Goal: Information Seeking & Learning: Learn about a topic

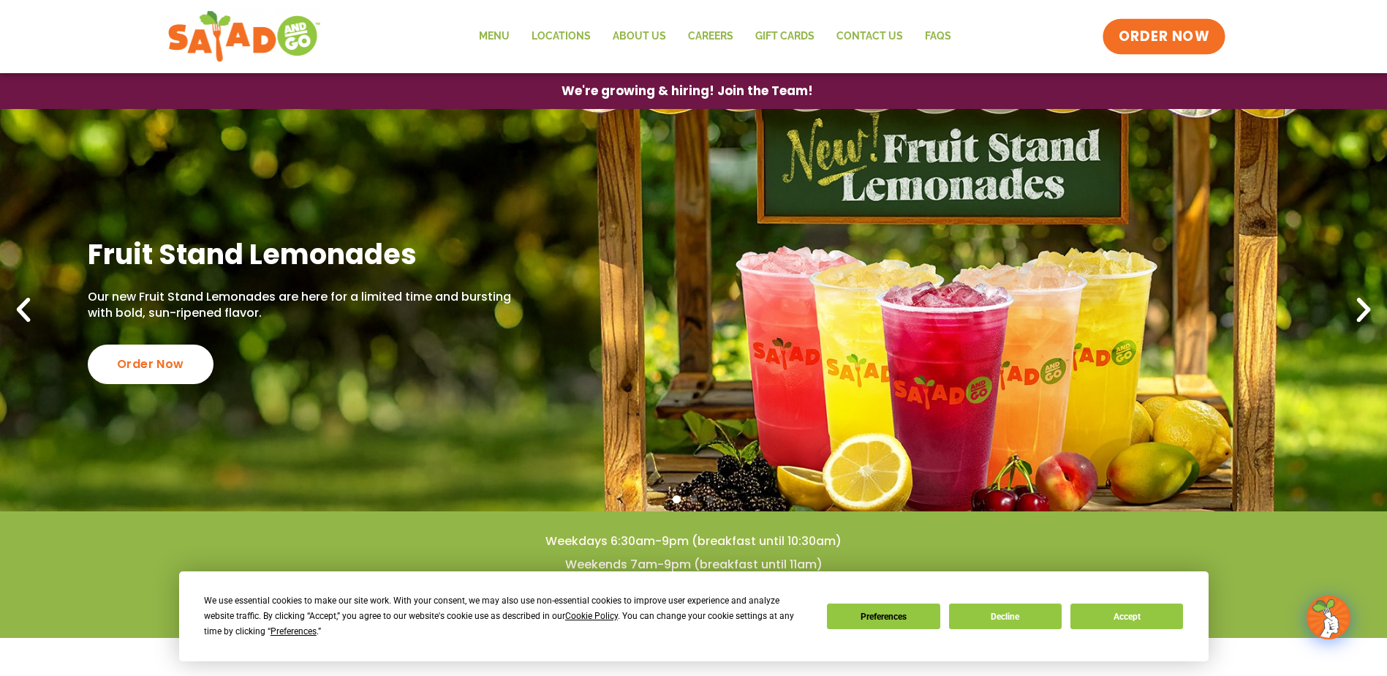
click at [1153, 38] on span "ORDER NOW" at bounding box center [1164, 36] width 91 height 19
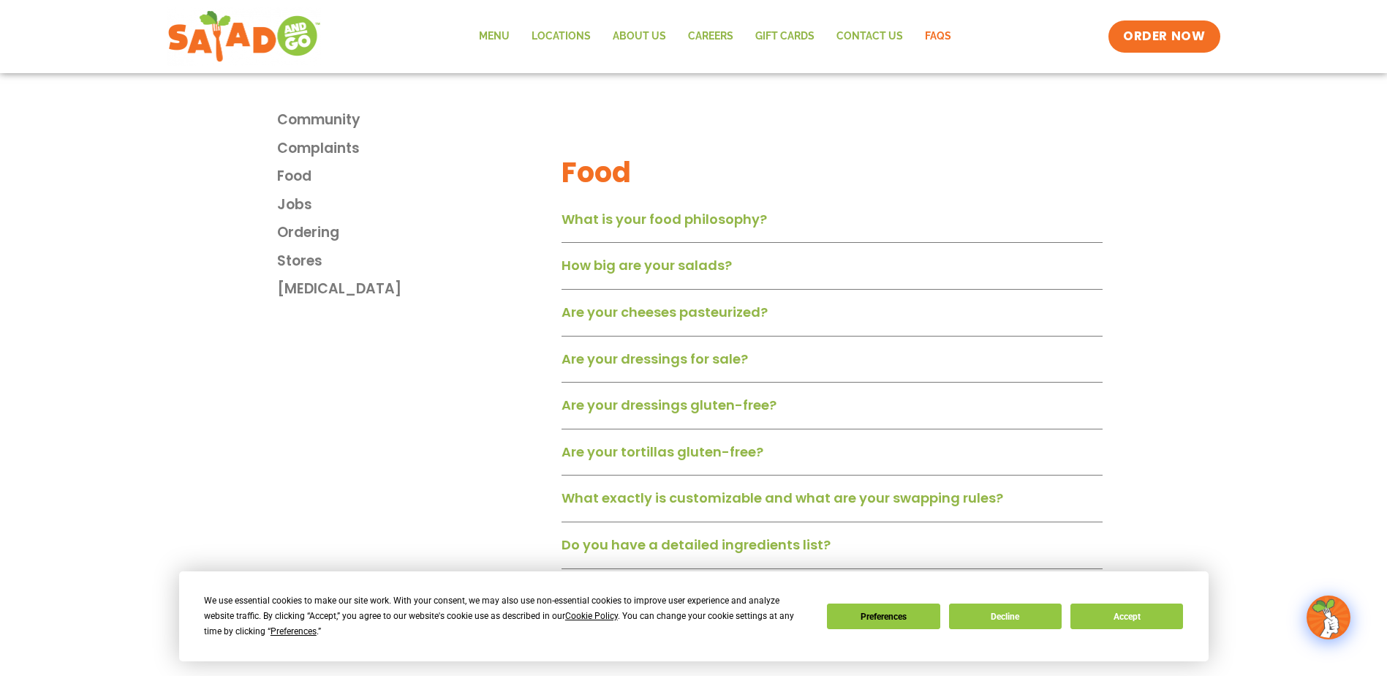
scroll to position [932, 0]
click at [711, 274] on link "How big are your salads?" at bounding box center [647, 264] width 170 height 18
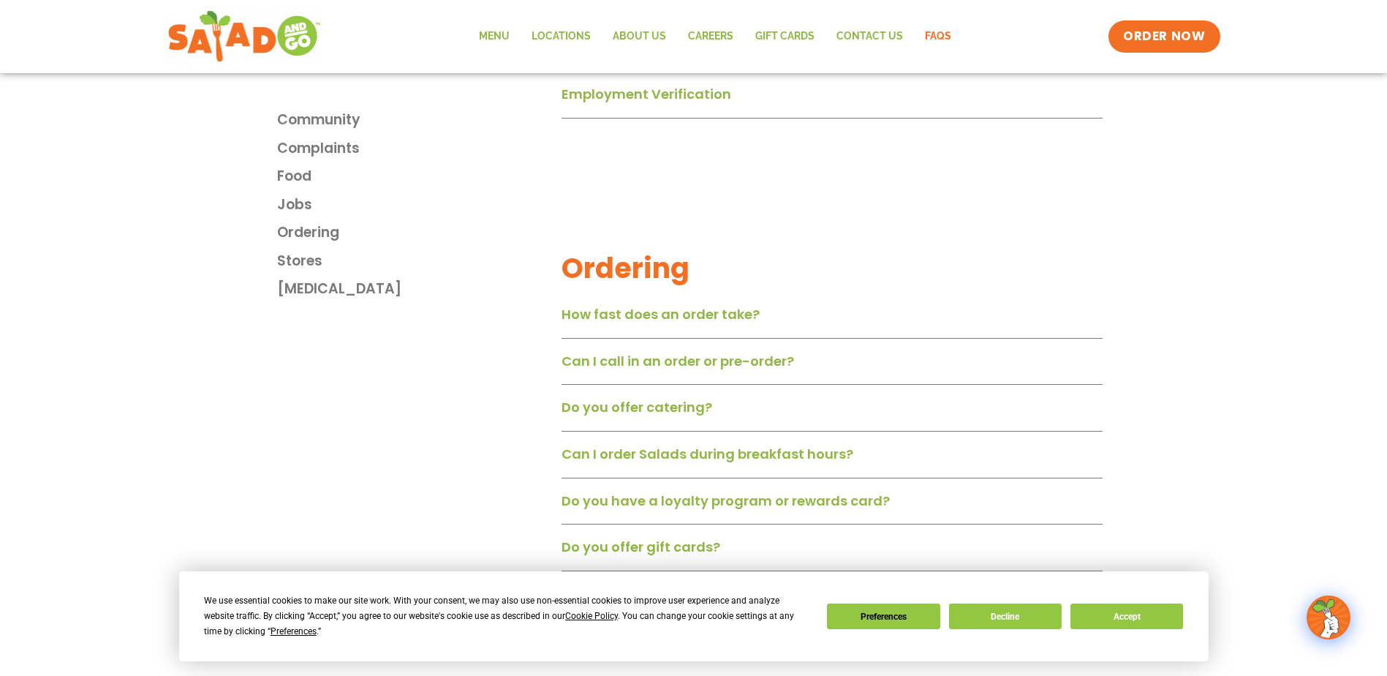
scroll to position [1730, 0]
click at [623, 415] on link "Do you offer catering?" at bounding box center [637, 406] width 151 height 18
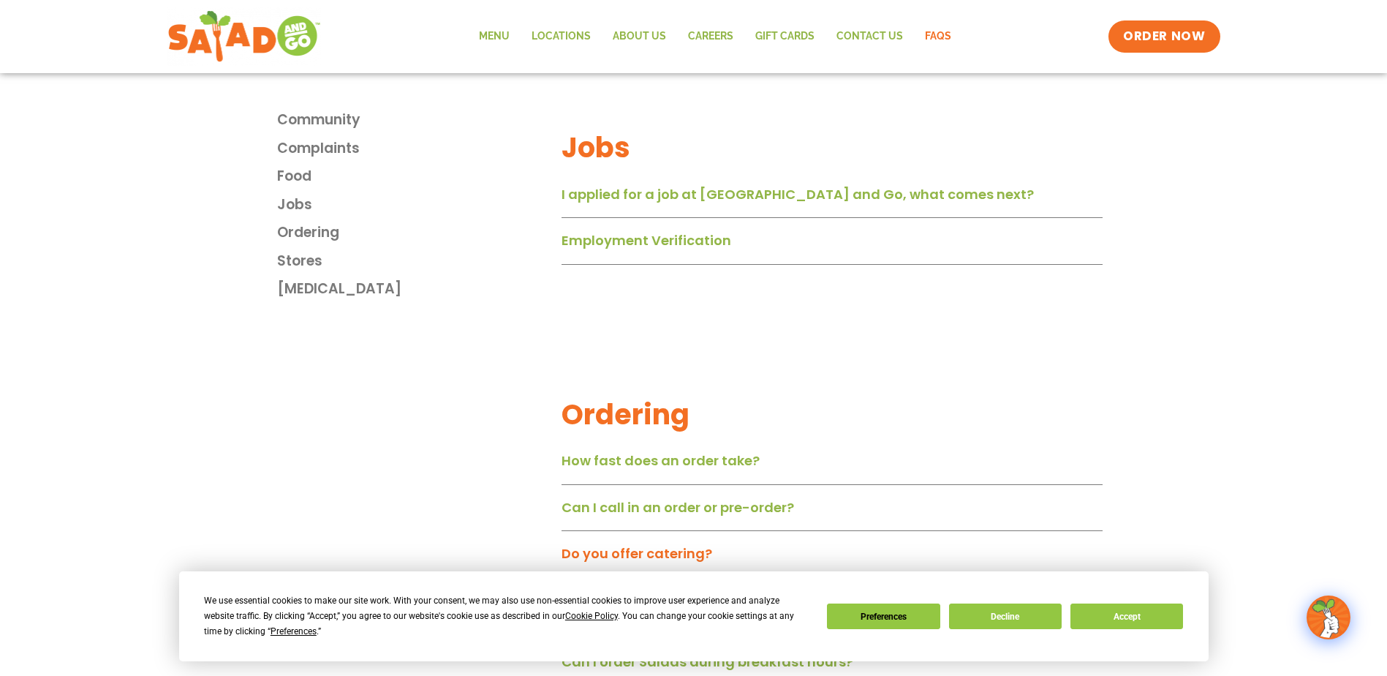
scroll to position [1532, 0]
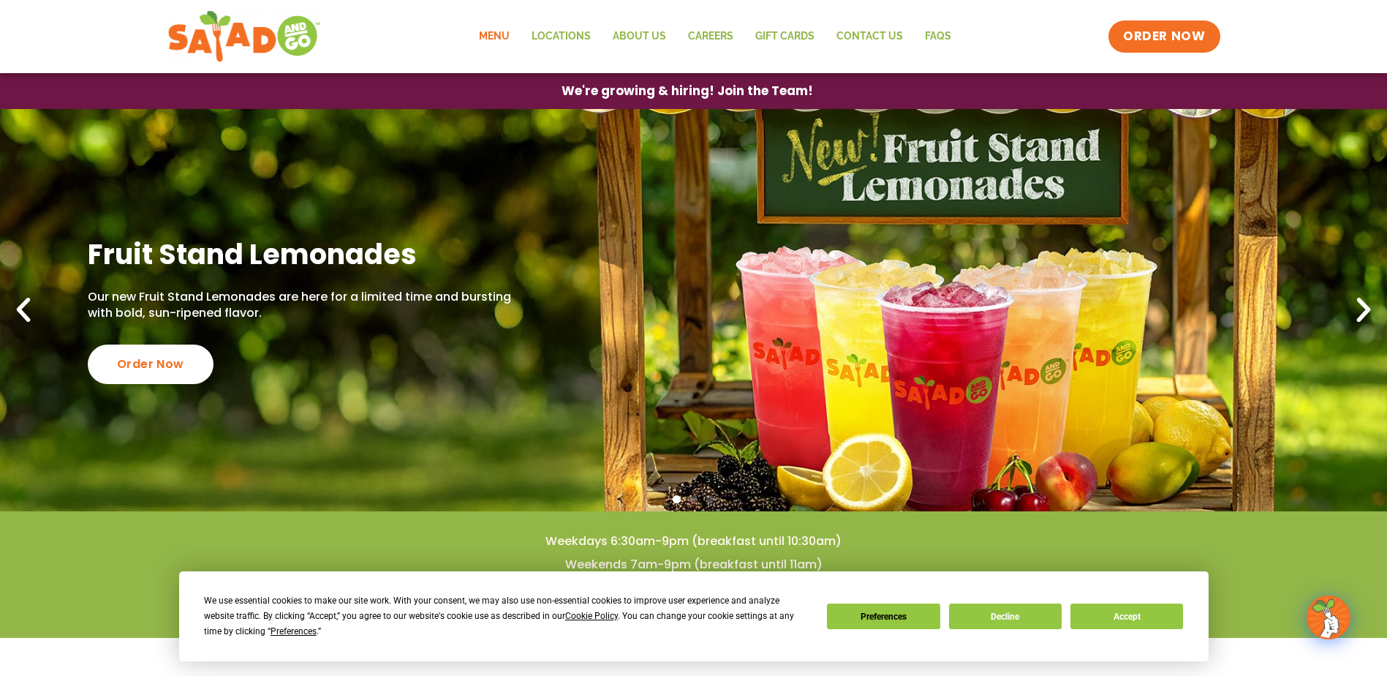
click at [508, 38] on link "Menu" at bounding box center [494, 37] width 53 height 34
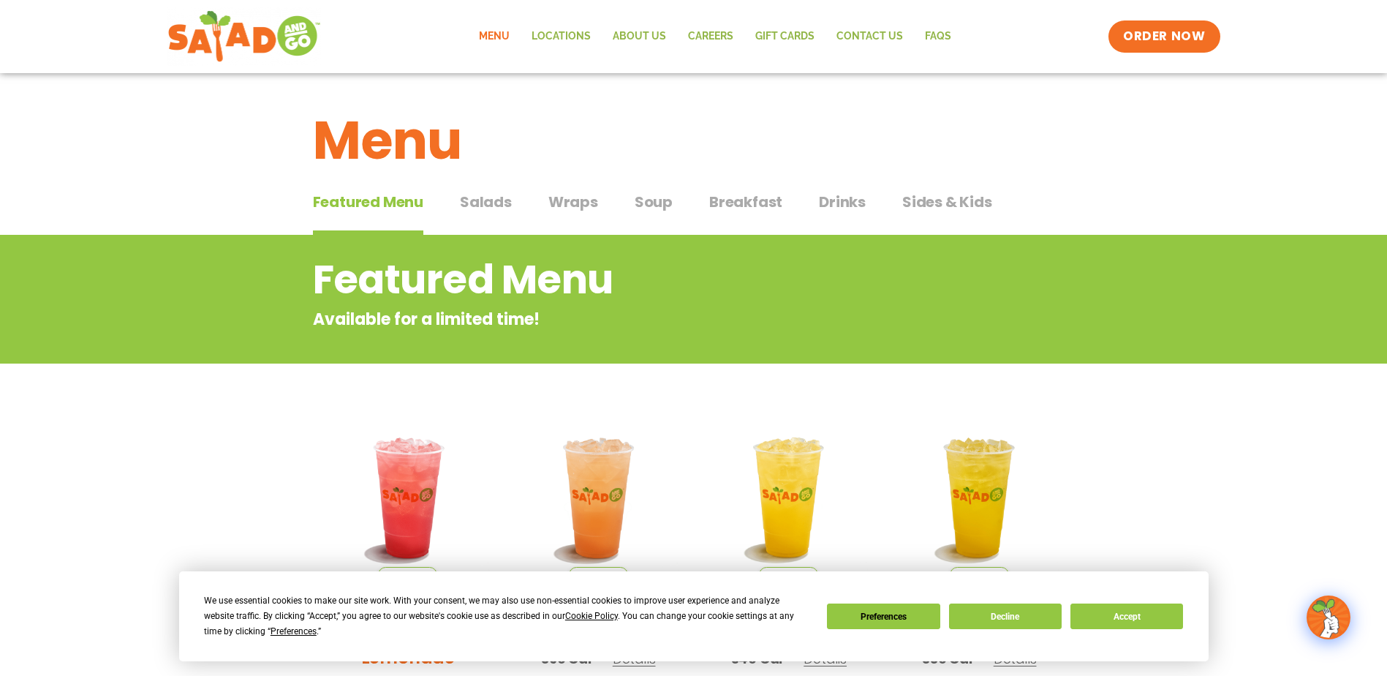
click at [649, 214] on button "Soup Soup" at bounding box center [654, 213] width 38 height 45
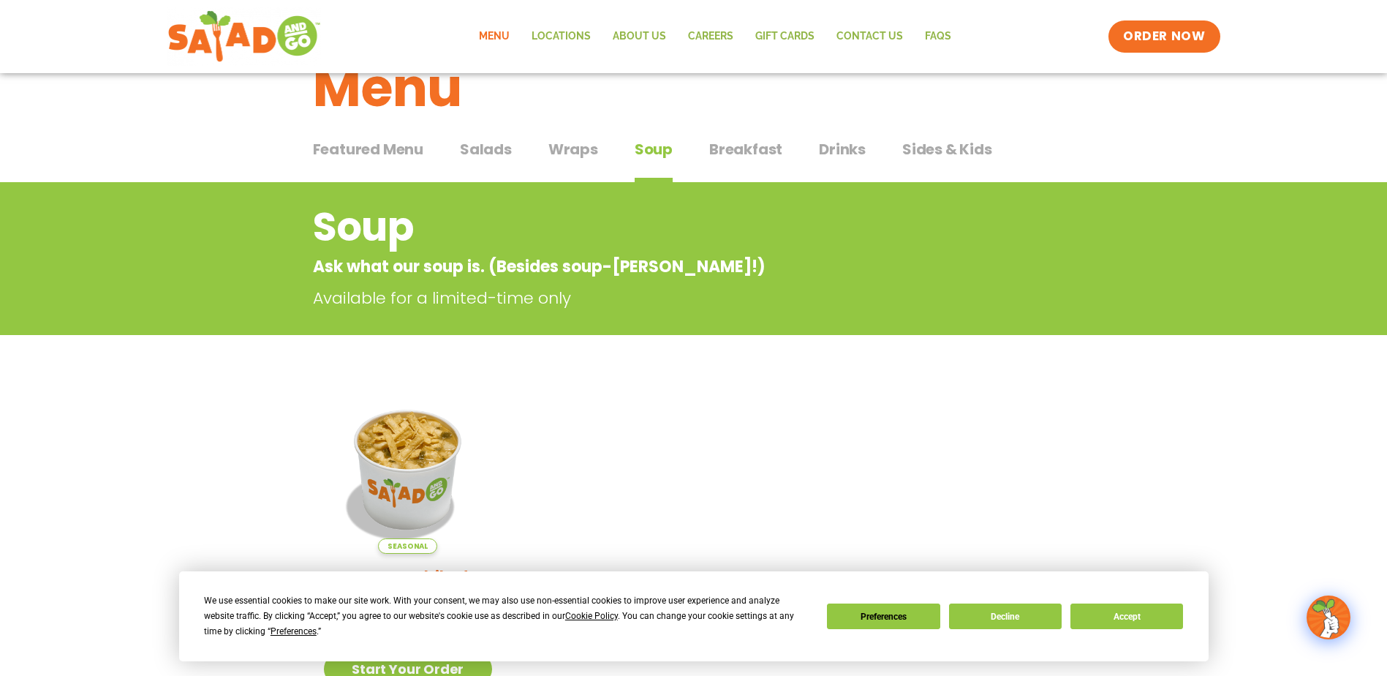
scroll to position [52, 0]
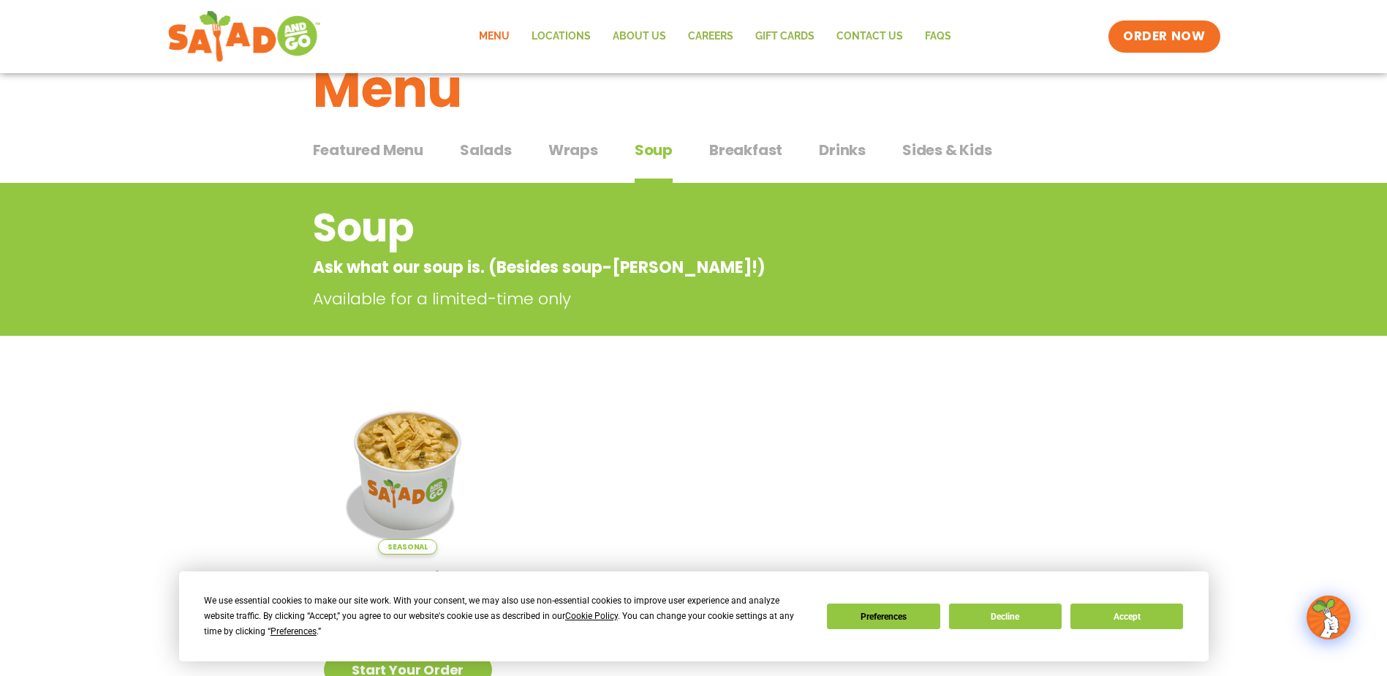
click at [771, 165] on button "Breakfast Breakfast" at bounding box center [745, 161] width 73 height 45
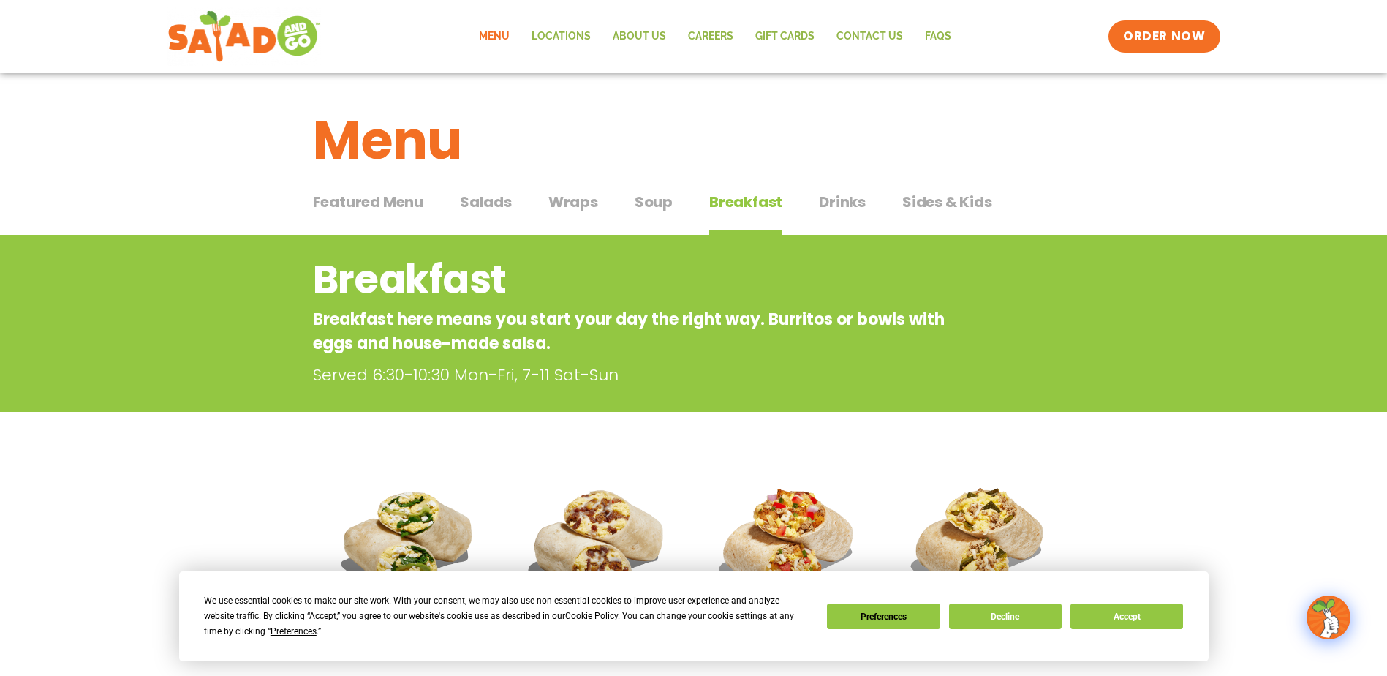
click at [864, 201] on div "Featured Menu Featured Menu Salads Salads Wraps Wraps Soup Soup Breakfast Break…" at bounding box center [694, 211] width 762 height 50
click at [850, 203] on span "Drinks" at bounding box center [842, 202] width 47 height 22
